Goal: Use online tool/utility: Utilize a website feature to perform a specific function

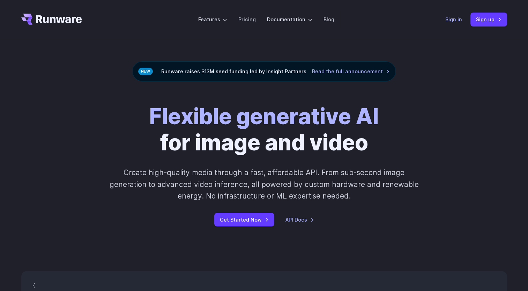
click at [453, 23] on link "Sign in" at bounding box center [454, 19] width 17 height 8
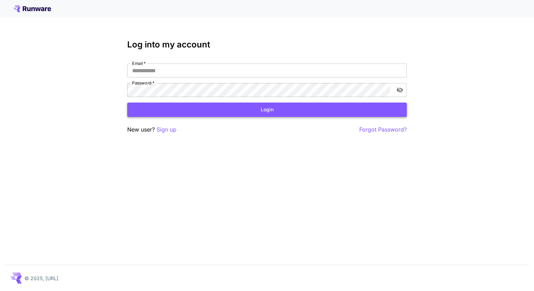
type input "**********"
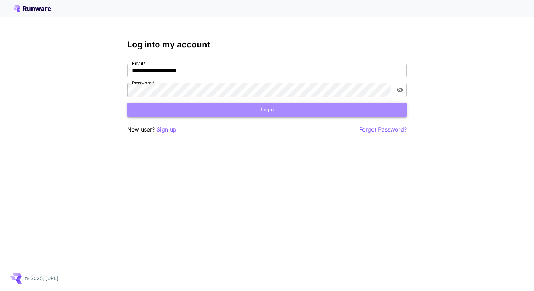
click at [298, 109] on button "Login" at bounding box center [266, 110] width 279 height 14
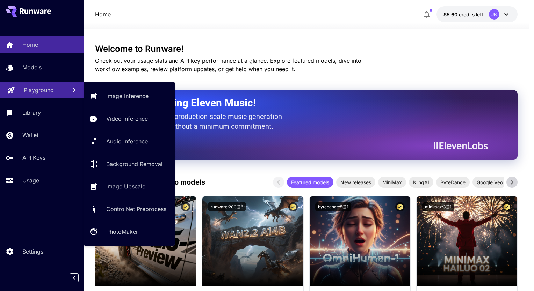
click at [33, 92] on p "Playground" at bounding box center [39, 90] width 30 height 8
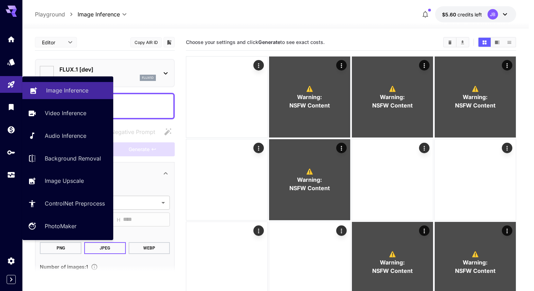
type input "**********"
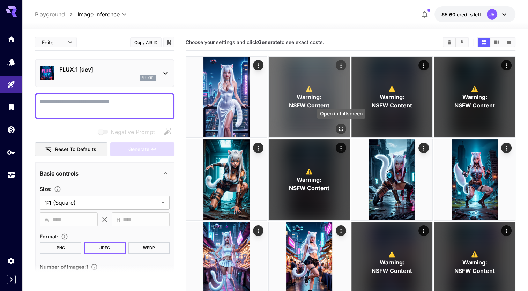
click at [342, 132] on button "Open in fullscreen" at bounding box center [341, 129] width 10 height 10
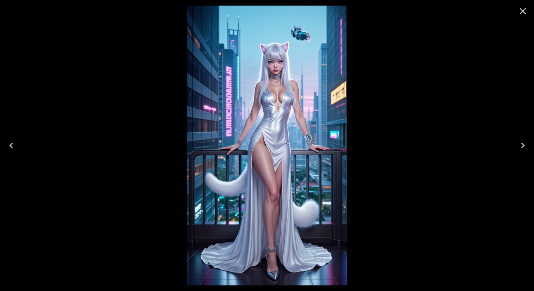
click at [524, 143] on icon "Next" at bounding box center [522, 145] width 11 height 11
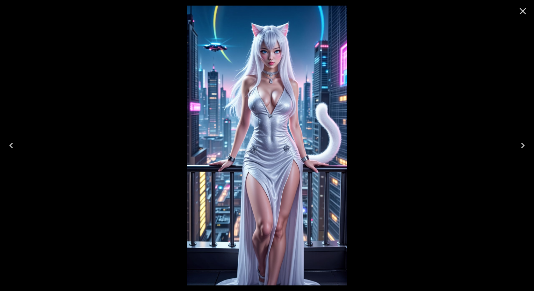
click at [521, 147] on icon "Next" at bounding box center [522, 145] width 11 height 11
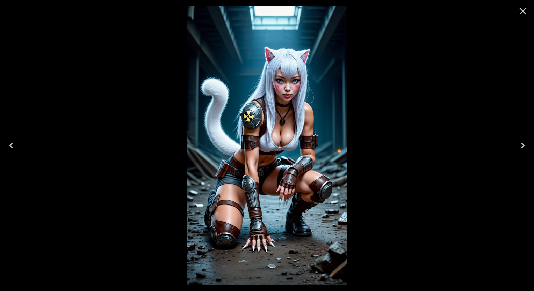
click at [524, 16] on icon "Close" at bounding box center [522, 11] width 11 height 11
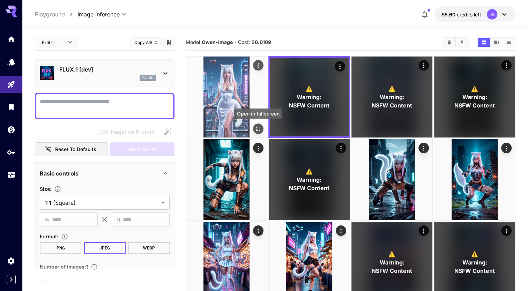
click at [260, 127] on icon "Open in fullscreen" at bounding box center [258, 129] width 4 height 4
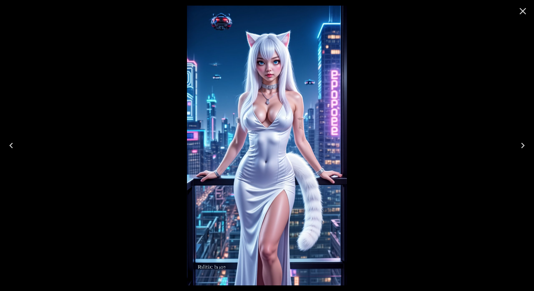
click at [524, 11] on icon "Close" at bounding box center [522, 11] width 11 height 11
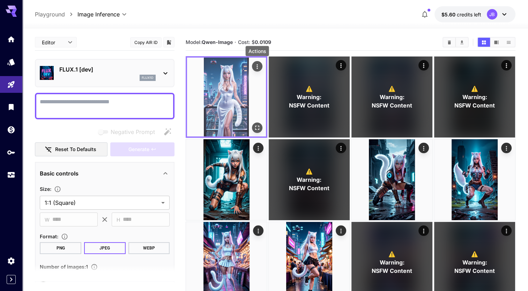
click at [259, 65] on icon "Actions" at bounding box center [257, 66] width 7 height 7
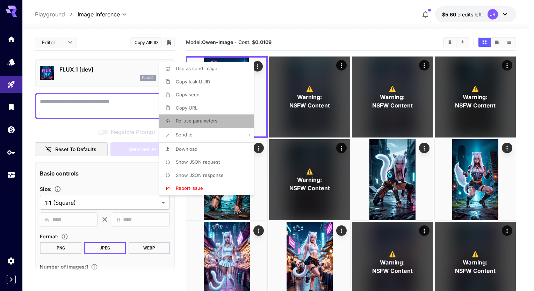
click at [216, 123] on span "Re-use parameters" at bounding box center [197, 121] width 42 height 6
type input "*********"
type input "*"
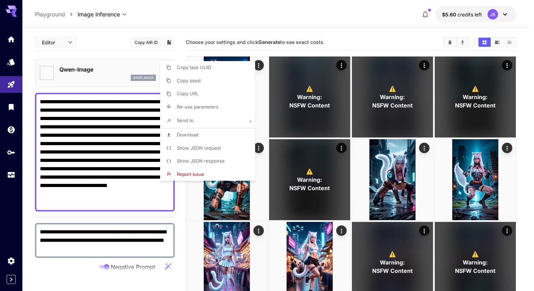
type textarea "**********"
type input "**********"
type input "***"
type input "****"
type input "*"
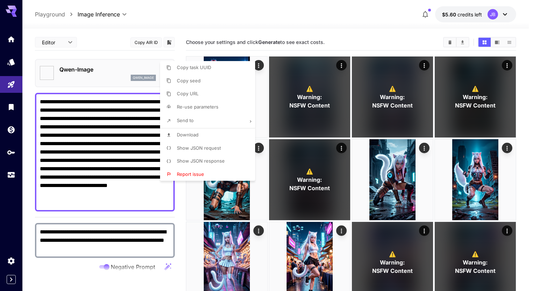
type input "**"
type input "***"
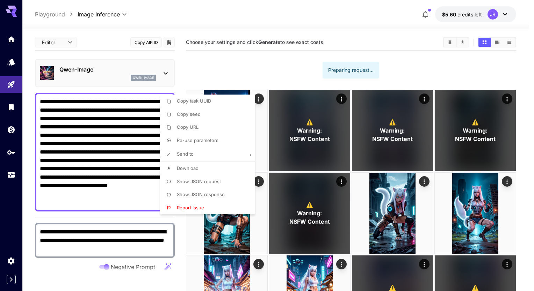
type input "*"
type input "**********"
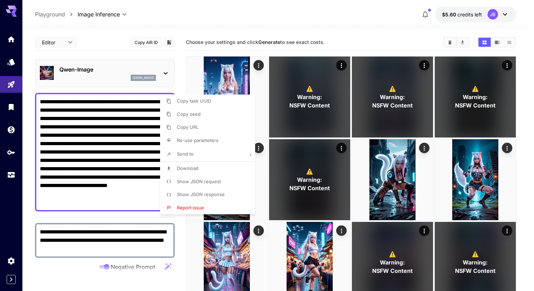
click at [367, 48] on div at bounding box center [267, 145] width 534 height 291
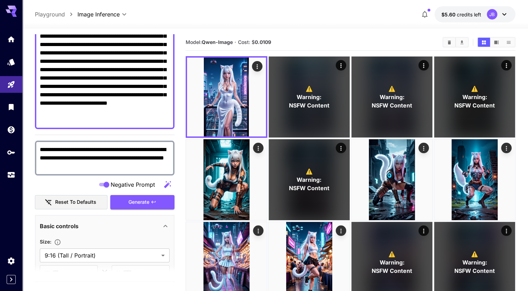
scroll to position [83, 0]
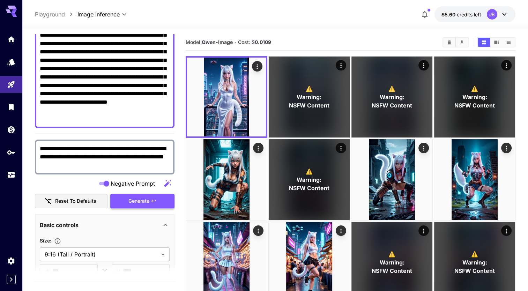
click at [148, 200] on span "Generate" at bounding box center [139, 201] width 21 height 9
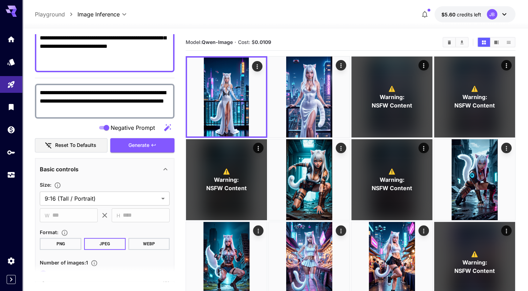
scroll to position [142, 0]
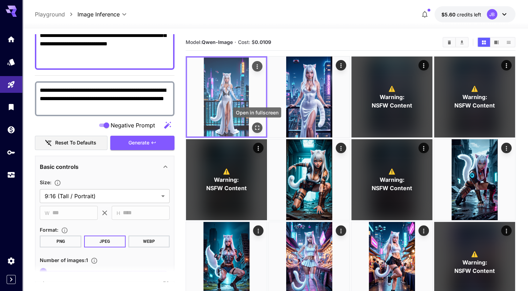
click at [258, 131] on button "Open in fullscreen" at bounding box center [257, 128] width 10 height 10
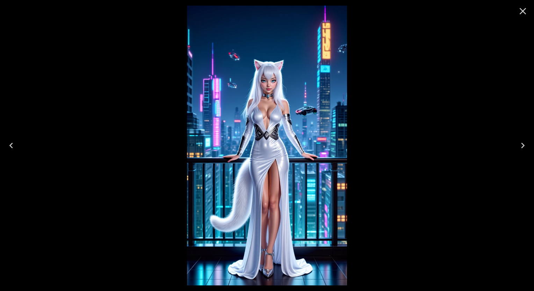
click at [522, 14] on icon "Close" at bounding box center [522, 11] width 11 height 11
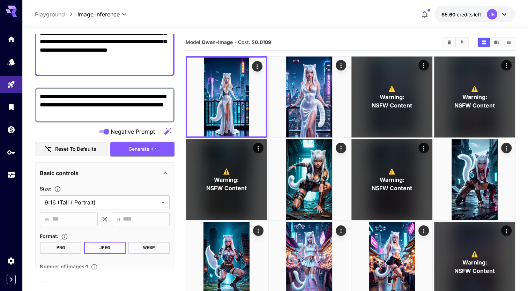
scroll to position [123, 0]
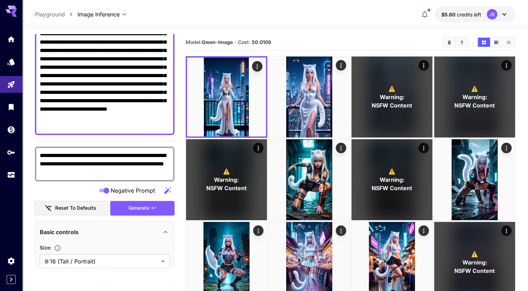
scroll to position [76, 0]
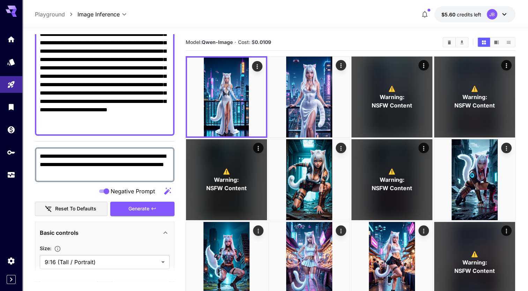
drag, startPoint x: 112, startPoint y: 83, endPoint x: 95, endPoint y: 94, distance: 20.3
click at [95, 94] on textarea "**********" at bounding box center [105, 76] width 130 height 109
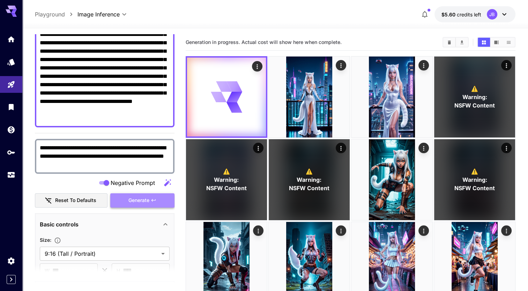
click at [149, 206] on button "Generate" at bounding box center [142, 201] width 64 height 14
click at [129, 88] on textarea "**********" at bounding box center [105, 72] width 130 height 101
paste textarea "**********"
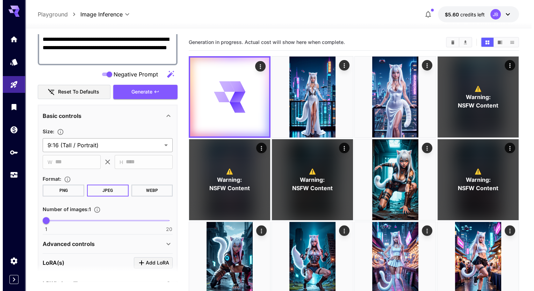
scroll to position [210, 0]
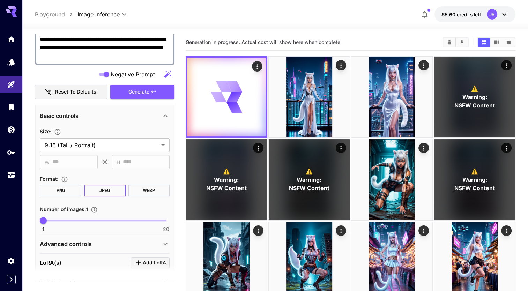
type textarea "**********"
type input "*"
click at [61, 221] on span "1 20 4" at bounding box center [104, 221] width 123 height 10
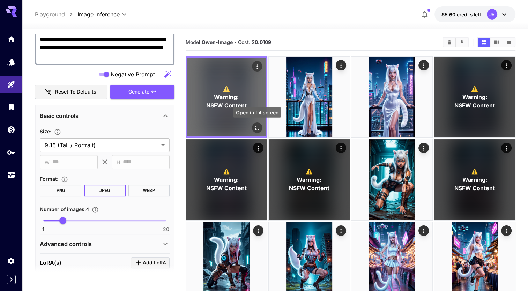
click at [257, 132] on button "Open in fullscreen" at bounding box center [257, 128] width 10 height 10
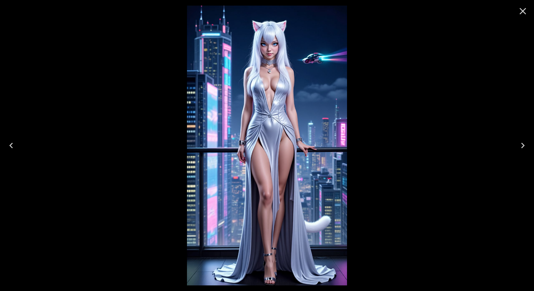
click at [522, 12] on icon "Close" at bounding box center [522, 11] width 7 height 7
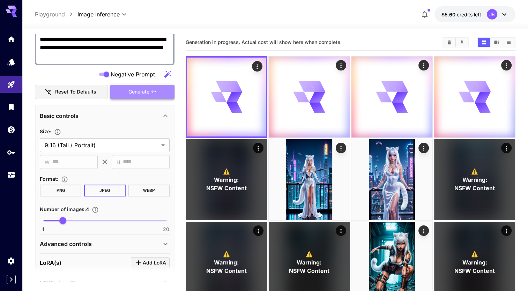
click at [153, 89] on icon "button" at bounding box center [154, 92] width 6 height 6
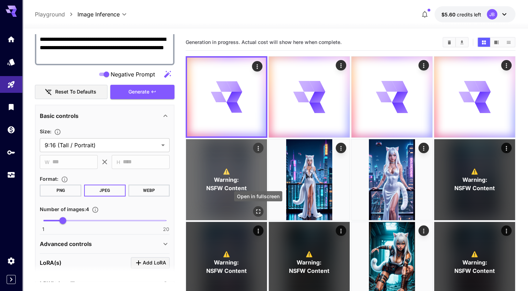
click at [258, 209] on icon "Open in fullscreen" at bounding box center [258, 211] width 7 height 7
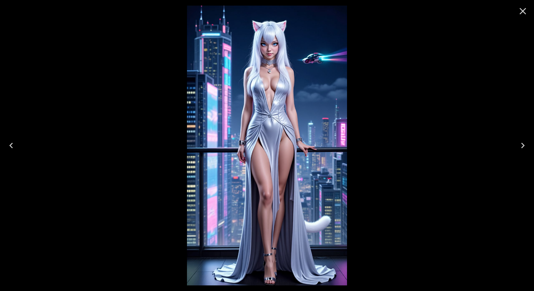
click at [525, 13] on icon "Close" at bounding box center [522, 11] width 7 height 7
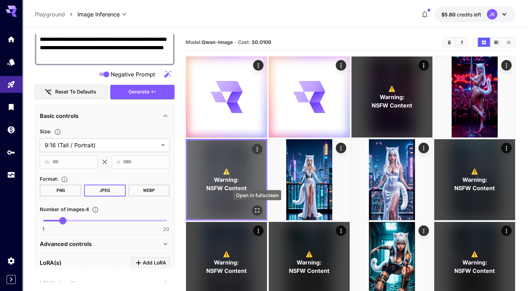
click at [260, 210] on icon "Open in fullscreen" at bounding box center [257, 210] width 7 height 7
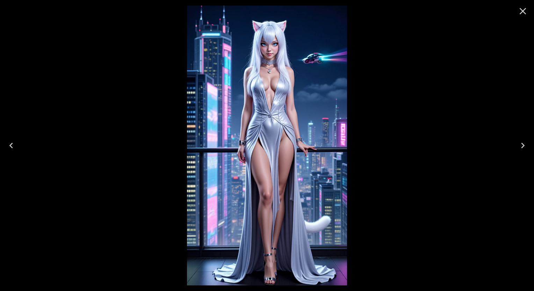
click at [524, 13] on icon "Close" at bounding box center [522, 11] width 11 height 11
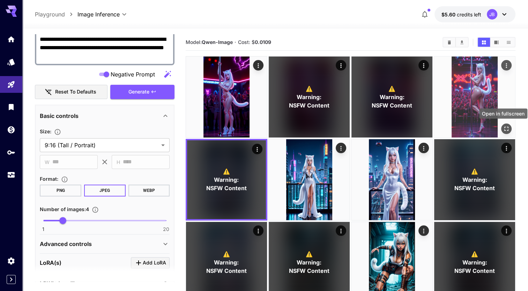
click at [506, 125] on icon "Open in fullscreen" at bounding box center [506, 128] width 7 height 7
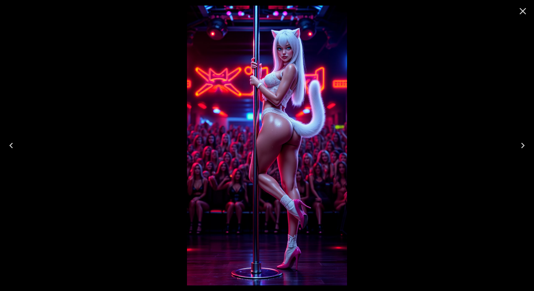
click at [14, 145] on icon "Previous" at bounding box center [11, 145] width 11 height 11
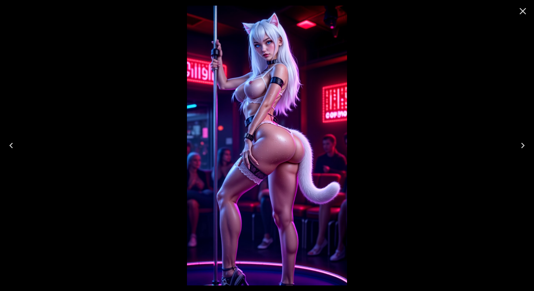
click at [14, 145] on icon "Previous" at bounding box center [11, 145] width 11 height 11
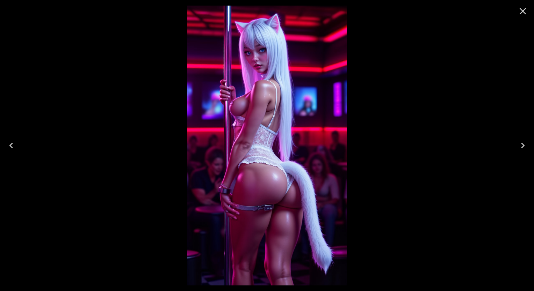
scroll to position [210, 0]
click at [14, 145] on icon "Previous" at bounding box center [11, 145] width 11 height 11
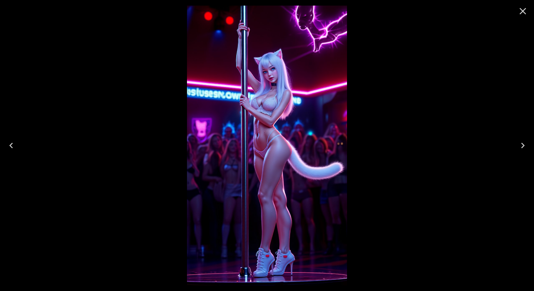
click at [14, 145] on icon "Previous" at bounding box center [11, 145] width 11 height 11
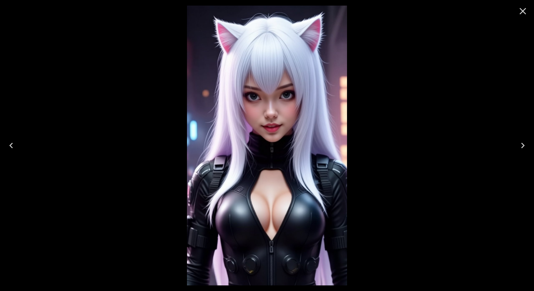
click at [523, 144] on icon "Next" at bounding box center [522, 146] width 3 height 6
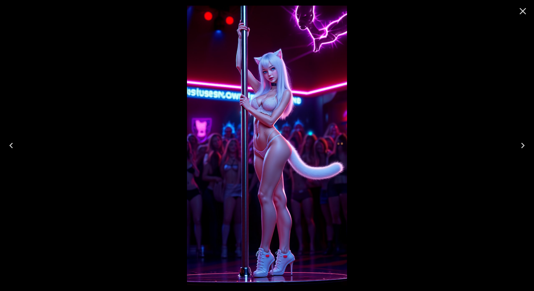
click at [523, 144] on icon "Next" at bounding box center [522, 146] width 3 height 6
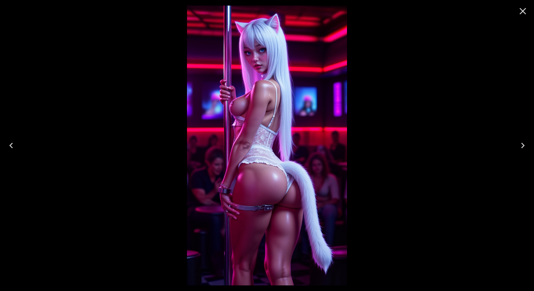
click at [523, 13] on icon "Close" at bounding box center [522, 11] width 11 height 11
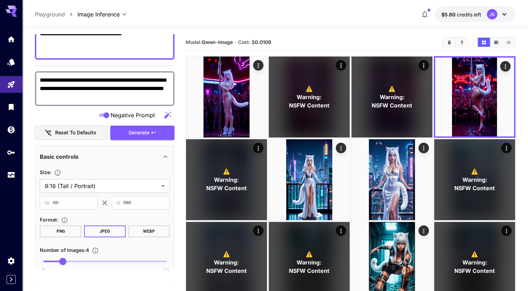
scroll to position [167, 0]
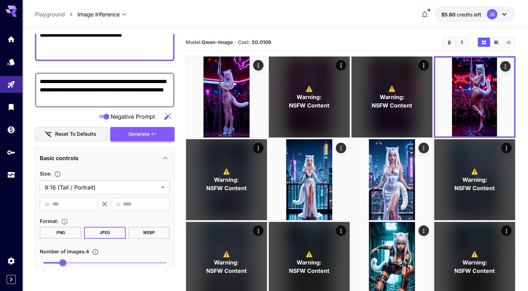
click at [127, 129] on button "Generate" at bounding box center [142, 134] width 64 height 14
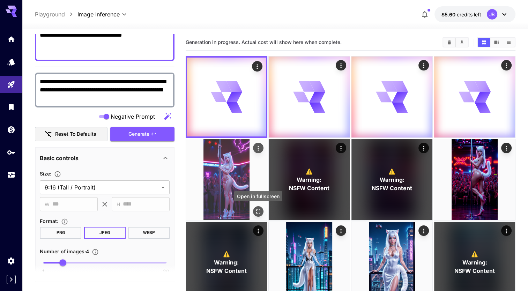
click at [258, 211] on icon "Open in fullscreen" at bounding box center [258, 211] width 7 height 7
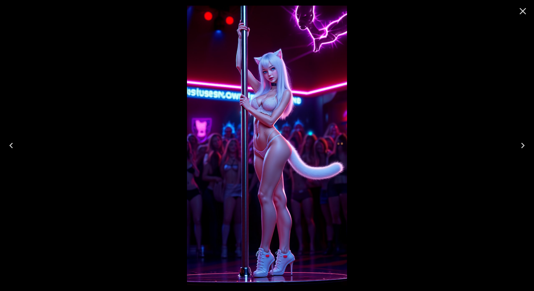
click at [519, 14] on icon "Close" at bounding box center [522, 11] width 11 height 11
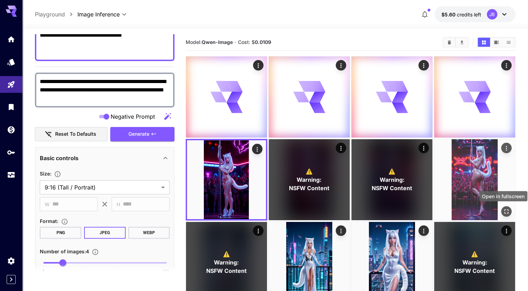
click at [506, 208] on icon "Open in fullscreen" at bounding box center [506, 211] width 7 height 7
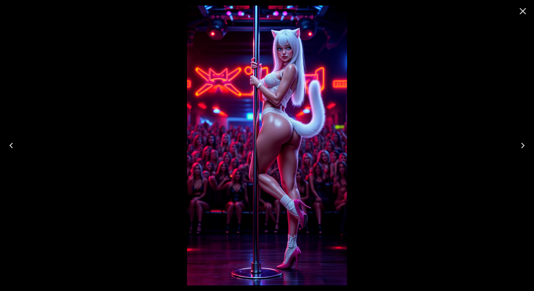
click at [524, 6] on icon "Close" at bounding box center [522, 11] width 11 height 11
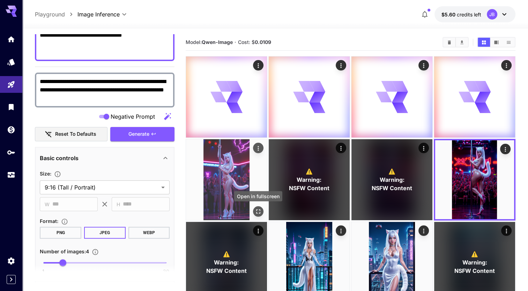
click at [257, 212] on icon "Open in fullscreen" at bounding box center [258, 211] width 7 height 7
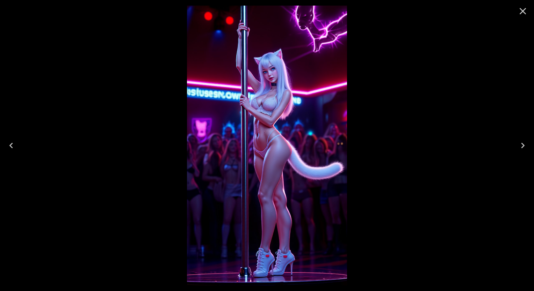
click at [523, 13] on icon "Close" at bounding box center [522, 11] width 11 height 11
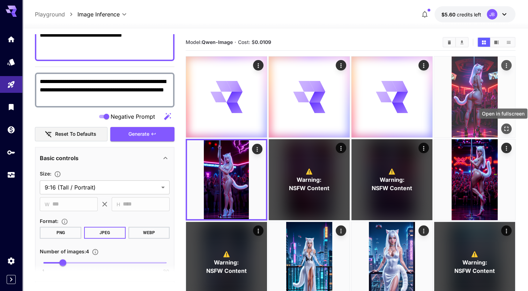
click at [509, 126] on icon "Open in fullscreen" at bounding box center [506, 128] width 7 height 7
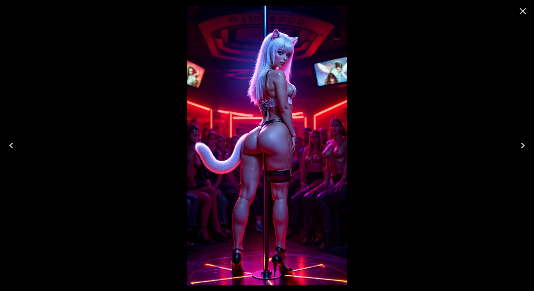
click at [524, 12] on icon "Close" at bounding box center [522, 11] width 7 height 7
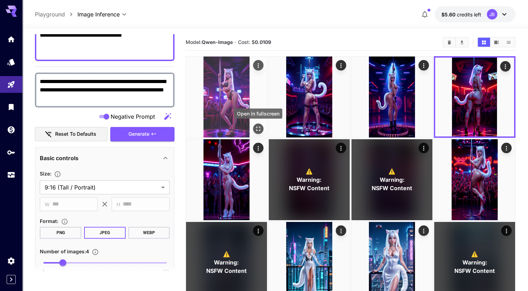
click at [262, 130] on icon "Open in fullscreen" at bounding box center [258, 128] width 7 height 7
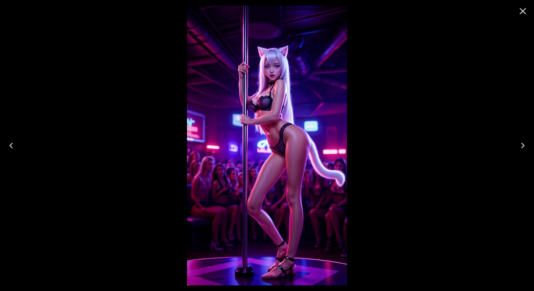
click at [519, 146] on icon "Next" at bounding box center [522, 145] width 11 height 11
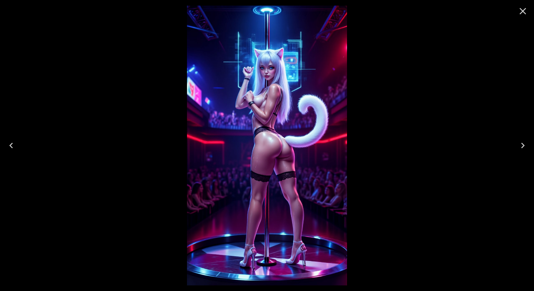
click at [519, 146] on icon "Next" at bounding box center [522, 145] width 11 height 11
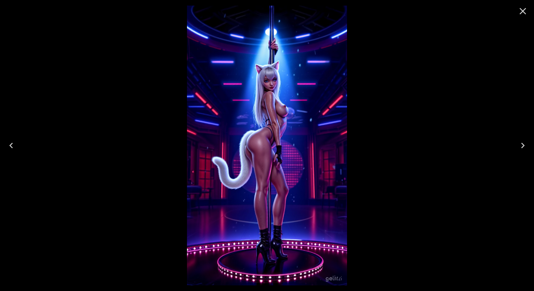
click at [519, 146] on icon "Next" at bounding box center [522, 145] width 11 height 11
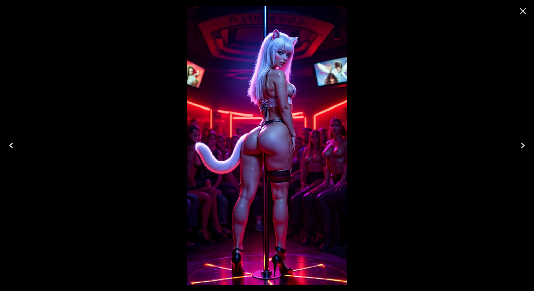
click at [524, 15] on icon "Close" at bounding box center [522, 11] width 11 height 11
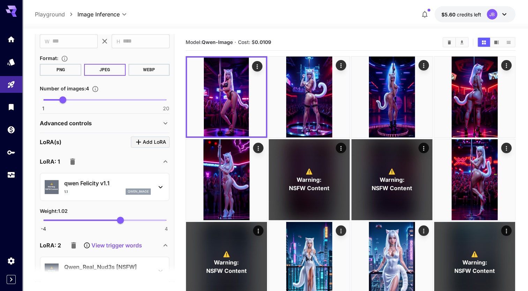
scroll to position [402, 0]
